Goal: Transaction & Acquisition: Purchase product/service

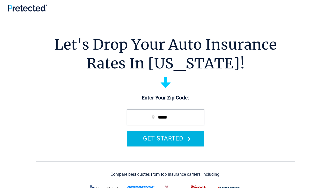
click at [166, 137] on button "GET STARTED" at bounding box center [165, 138] width 77 height 15
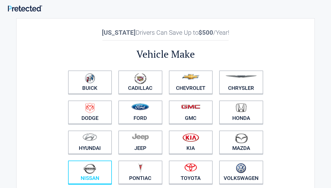
click at [99, 174] on figure at bounding box center [90, 170] width 38 height 12
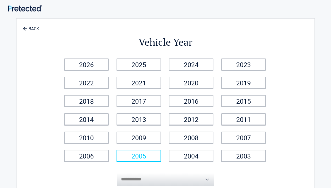
click at [152, 156] on link "2005" at bounding box center [138, 156] width 44 height 12
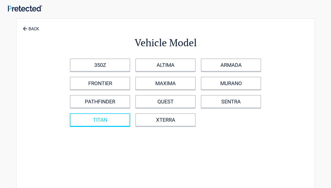
click at [119, 119] on link "TITAN" at bounding box center [100, 120] width 60 height 13
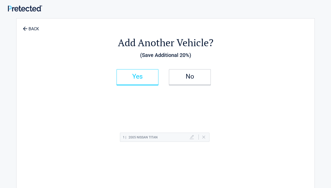
click at [136, 78] on h2 "Yes" at bounding box center [137, 77] width 31 height 4
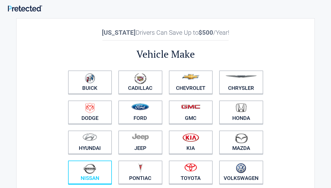
click at [102, 169] on figure at bounding box center [90, 170] width 38 height 12
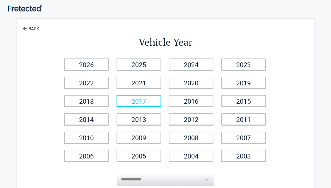
click at [156, 100] on link "2017" at bounding box center [138, 101] width 44 height 12
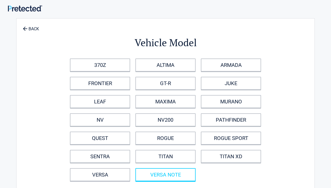
click at [175, 171] on link "VERSA NOTE" at bounding box center [165, 175] width 60 height 13
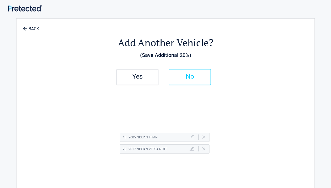
click at [194, 77] on h2 "No" at bounding box center [189, 77] width 31 height 4
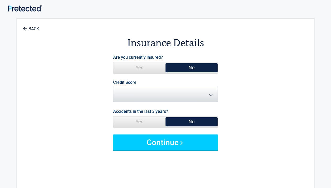
click at [152, 69] on span "Yes" at bounding box center [139, 68] width 52 height 10
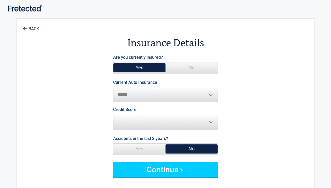
click at [209, 94] on span "**********" at bounding box center [165, 92] width 105 height 22
click at [211, 122] on span "Credit Score ********* **** ******* ****" at bounding box center [165, 119] width 105 height 22
click at [191, 150] on span "No" at bounding box center [191, 149] width 52 height 10
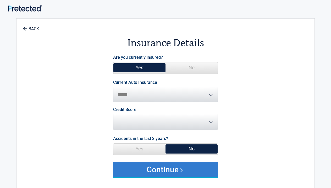
click at [173, 167] on button "Continue" at bounding box center [165, 170] width 105 height 16
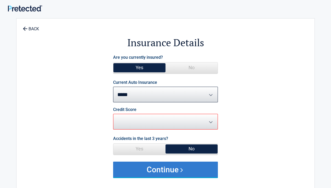
click at [164, 170] on button "Continue" at bounding box center [165, 170] width 105 height 16
click at [182, 170] on button "Continue" at bounding box center [165, 170] width 105 height 16
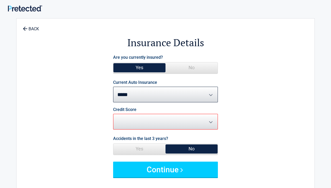
click at [267, 80] on form "**********" at bounding box center [165, 116] width 240 height 124
